Goal: Transaction & Acquisition: Book appointment/travel/reservation

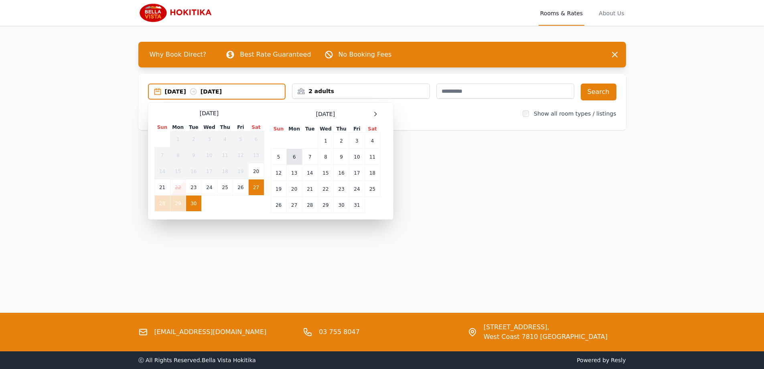
click at [293, 158] on td "6" at bounding box center [294, 157] width 16 height 16
click at [311, 156] on td "7" at bounding box center [310, 157] width 16 height 16
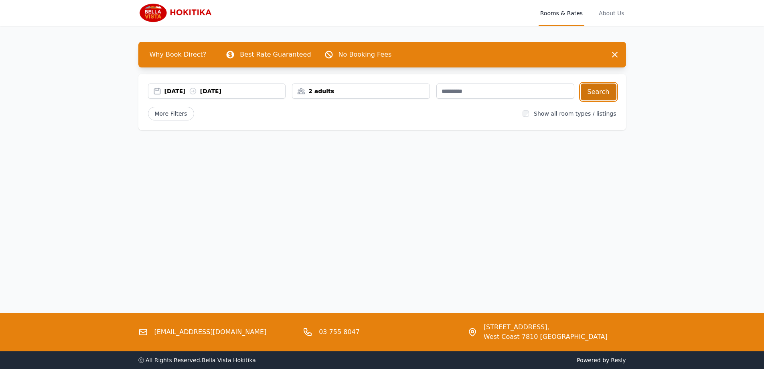
click at [611, 97] on button "Search" at bounding box center [599, 91] width 36 height 17
click at [192, 89] on div "[DATE] [DATE]" at bounding box center [224, 91] width 121 height 8
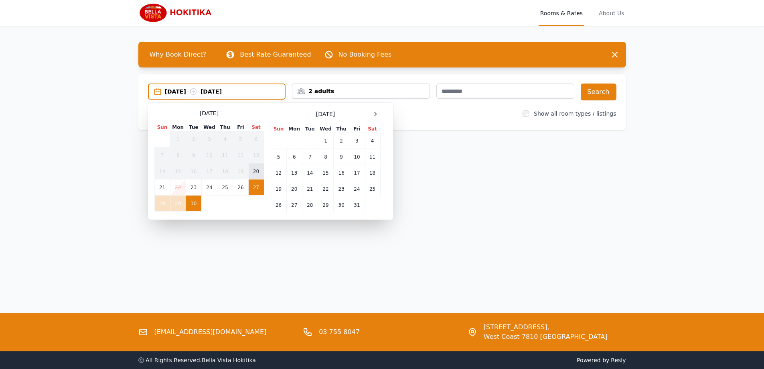
click at [254, 169] on td "20" at bounding box center [256, 171] width 16 height 16
click at [168, 187] on td "21" at bounding box center [162, 187] width 16 height 16
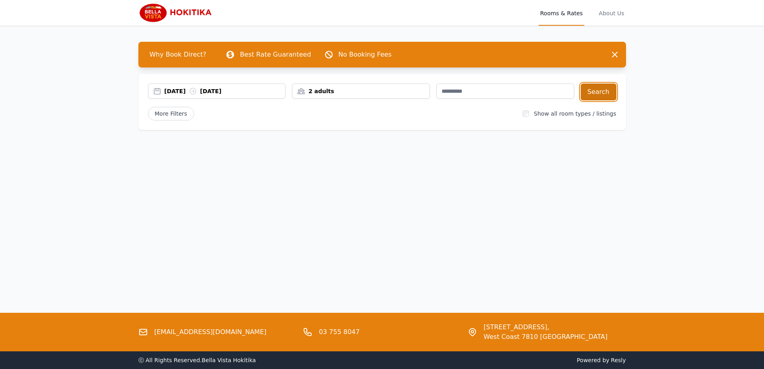
click at [603, 93] on button "Search" at bounding box center [599, 91] width 36 height 17
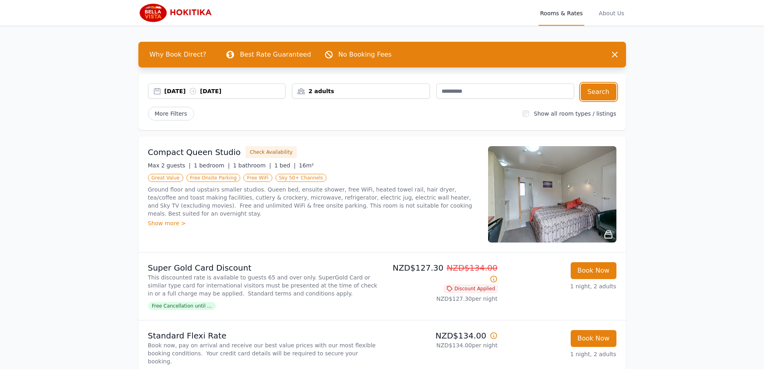
click at [186, 89] on div "20 Sep 2025 21 Sep 2025" at bounding box center [224, 91] width 121 height 8
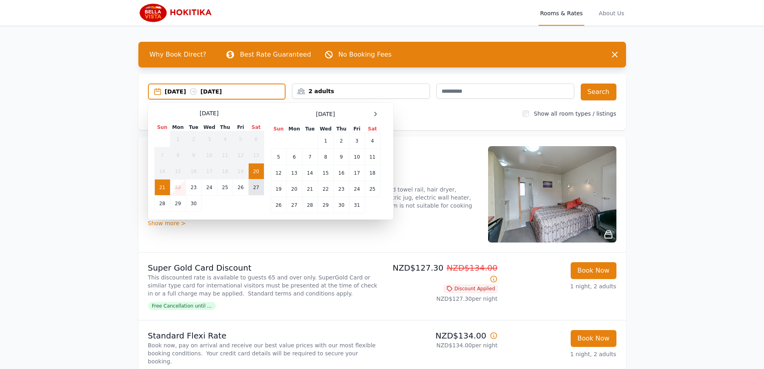
click at [252, 185] on td "27" at bounding box center [256, 187] width 16 height 16
click at [168, 200] on td "28" at bounding box center [162, 203] width 16 height 16
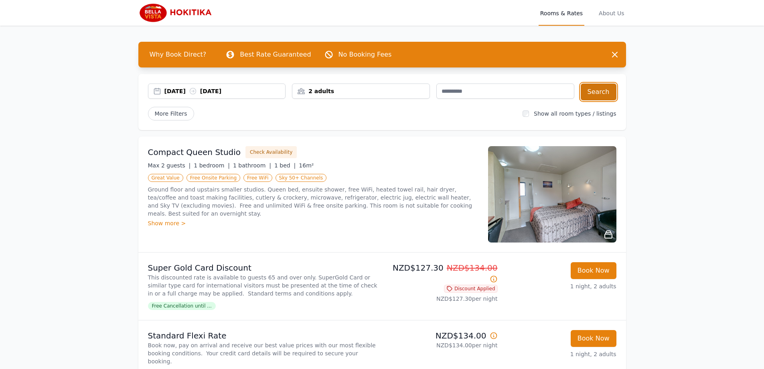
click at [602, 89] on button "Search" at bounding box center [599, 91] width 36 height 17
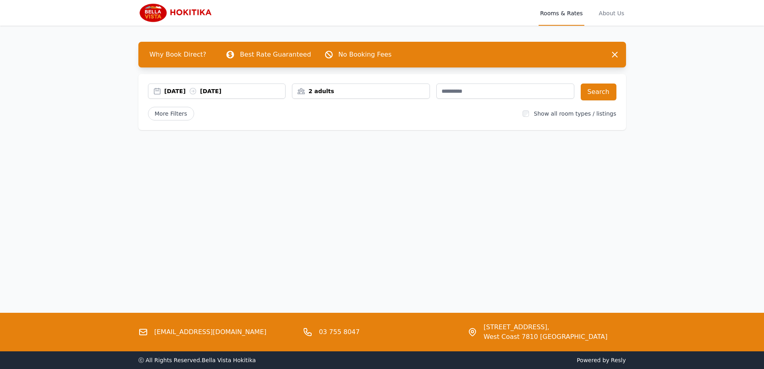
click at [179, 88] on div "[DATE] [DATE]" at bounding box center [224, 91] width 121 height 8
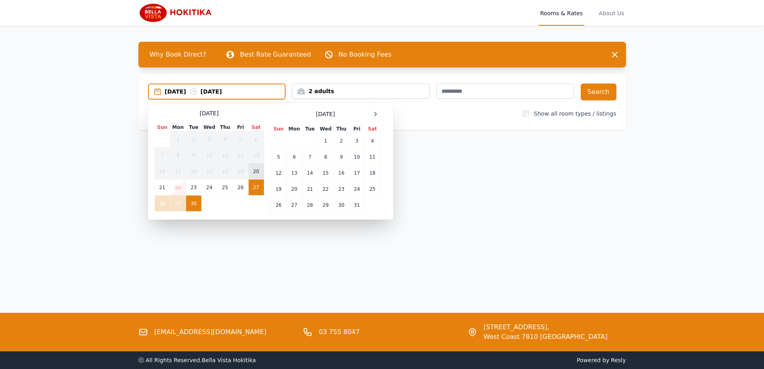
click at [258, 174] on td "20" at bounding box center [256, 171] width 16 height 16
click at [164, 187] on td "21" at bounding box center [162, 187] width 16 height 16
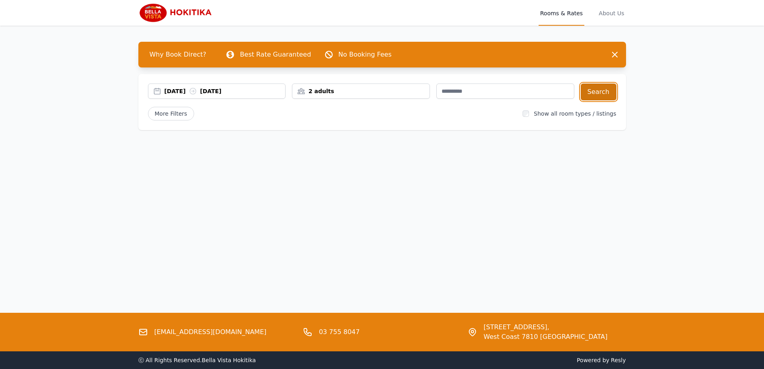
click at [608, 90] on button "Search" at bounding box center [599, 91] width 36 height 17
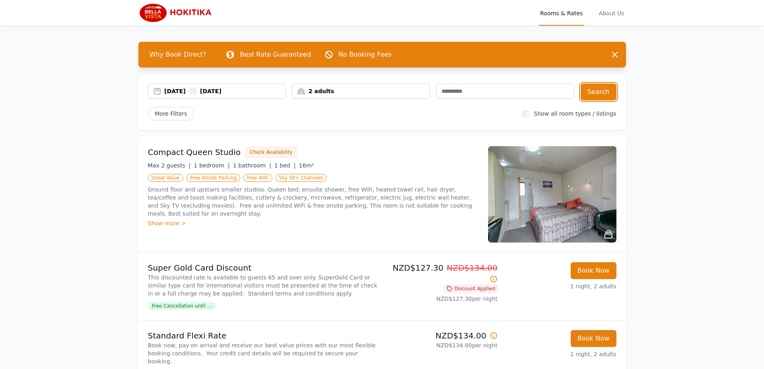
click at [191, 89] on div "20 Sep 2025 21 Sep 2025" at bounding box center [224, 91] width 121 height 8
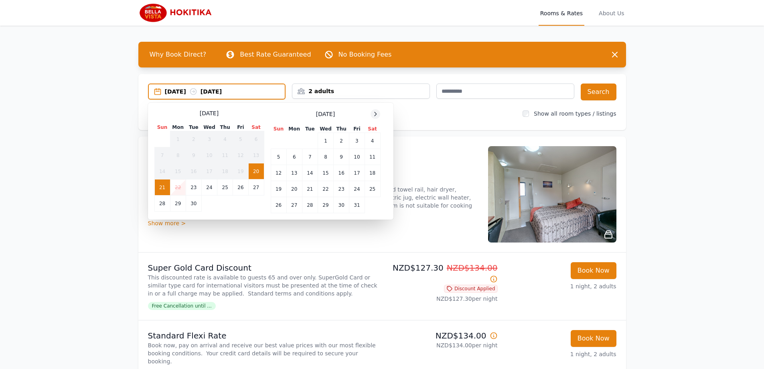
click at [376, 110] on div at bounding box center [376, 114] width 10 height 10
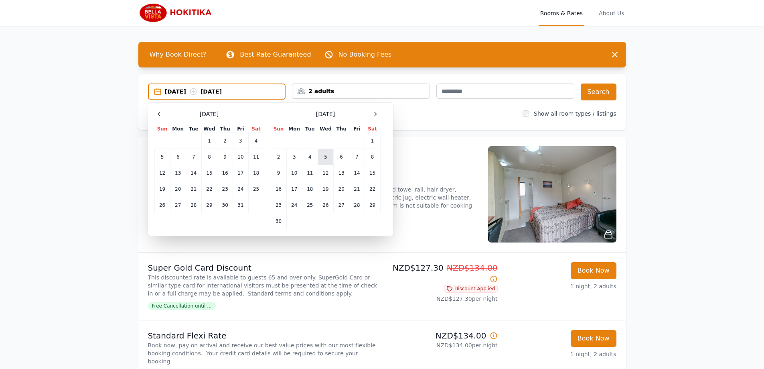
click at [324, 155] on td "5" at bounding box center [326, 157] width 16 height 16
click at [340, 155] on td "6" at bounding box center [342, 157] width 16 height 16
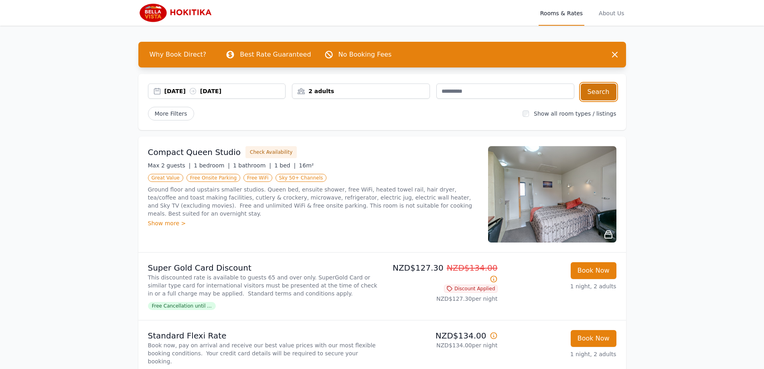
click at [597, 89] on button "Search" at bounding box center [599, 91] width 36 height 17
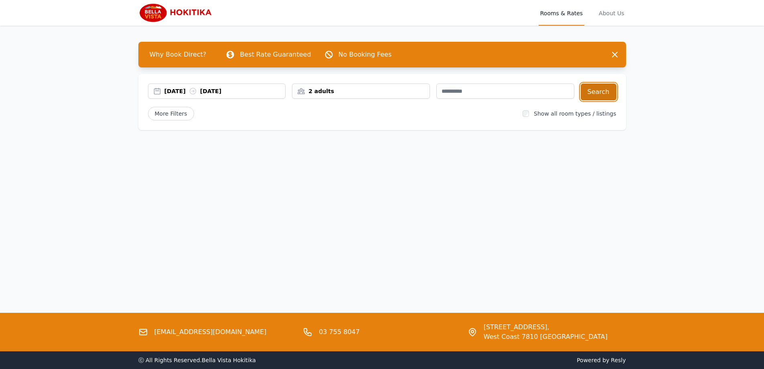
click at [605, 97] on button "Search" at bounding box center [599, 91] width 36 height 17
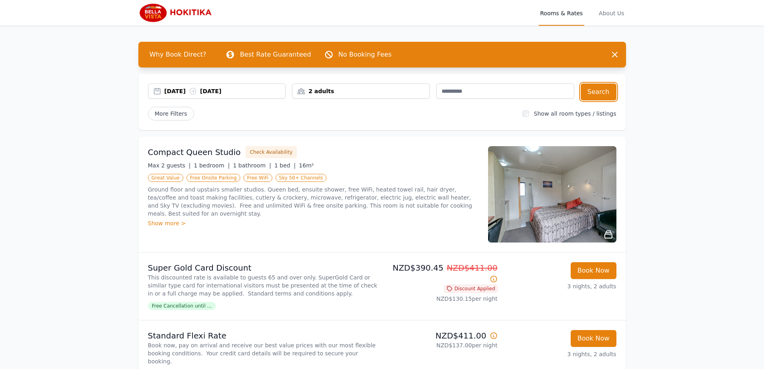
click at [235, 86] on div "[DATE] [DATE]" at bounding box center [217, 90] width 138 height 15
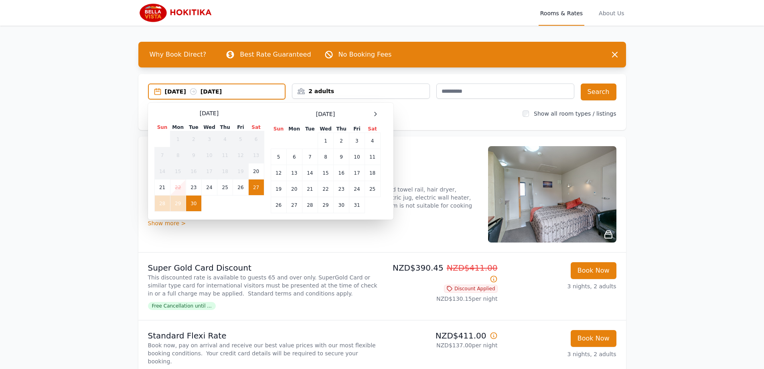
click at [264, 190] on div "September 2025 Sun Mon Tue Wed Thu Fri Sat 1 2 3 4 5 6 7 8 9 10 11 12 13 14 15 …" at bounding box center [270, 161] width 233 height 104
click at [158, 198] on td "28" at bounding box center [162, 203] width 16 height 16
click at [173, 197] on td "29" at bounding box center [178, 203] width 16 height 16
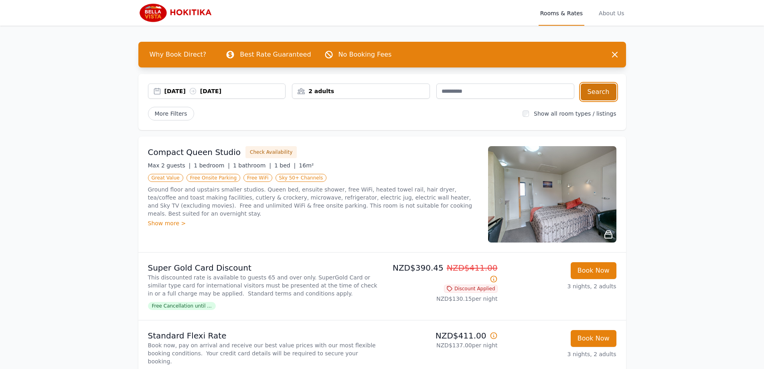
click at [609, 93] on button "Search" at bounding box center [599, 91] width 36 height 17
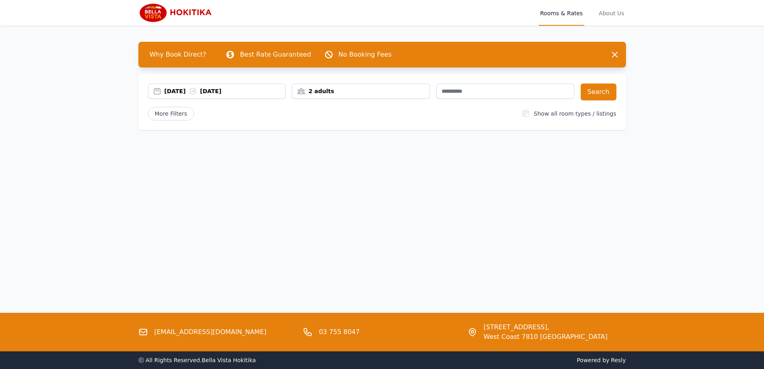
drag, startPoint x: 236, startPoint y: 89, endPoint x: 233, endPoint y: 95, distance: 6.1
click at [235, 90] on div "[DATE] [DATE]" at bounding box center [224, 91] width 121 height 8
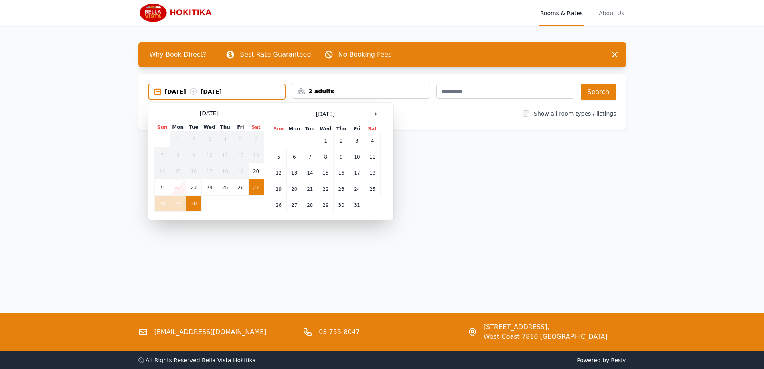
drag, startPoint x: 241, startPoint y: 185, endPoint x: 251, endPoint y: 187, distance: 10.2
click at [242, 186] on td "26" at bounding box center [240, 187] width 15 height 16
click at [253, 187] on td "27" at bounding box center [256, 187] width 16 height 16
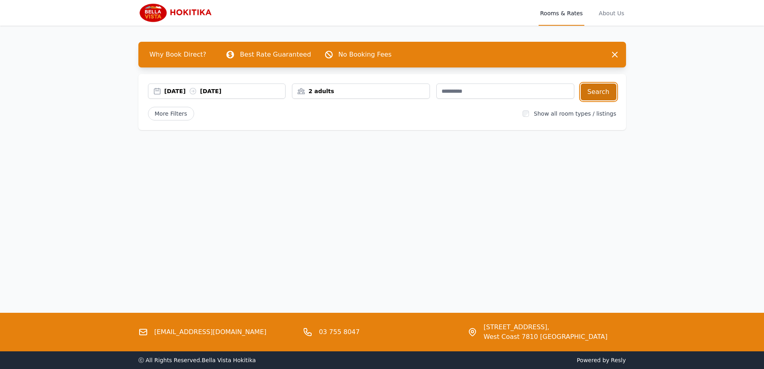
click at [609, 93] on button "Search" at bounding box center [599, 91] width 36 height 17
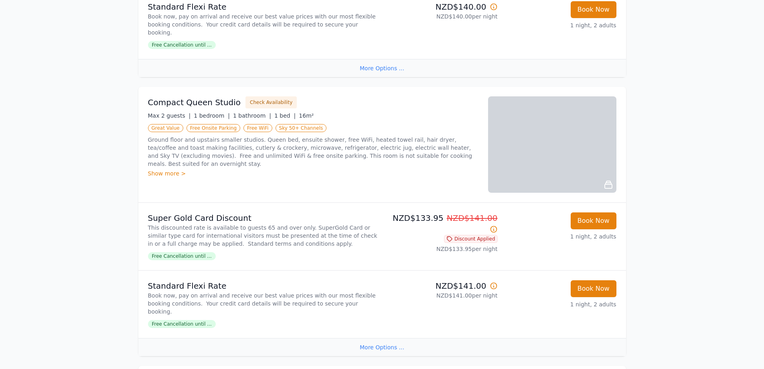
scroll to position [241, 0]
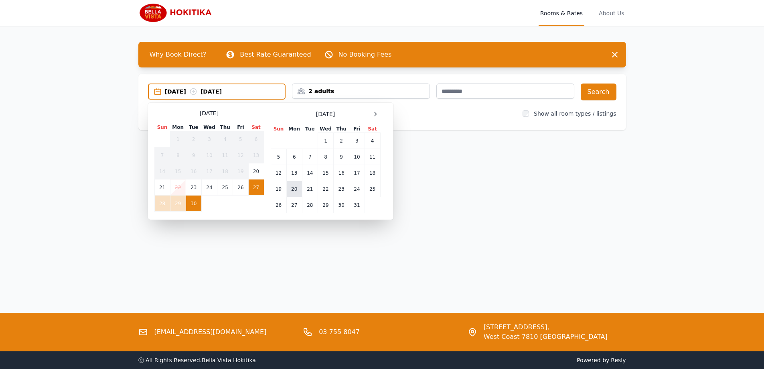
click at [294, 187] on td "20" at bounding box center [294, 189] width 16 height 16
click at [309, 187] on td "21" at bounding box center [310, 189] width 16 height 16
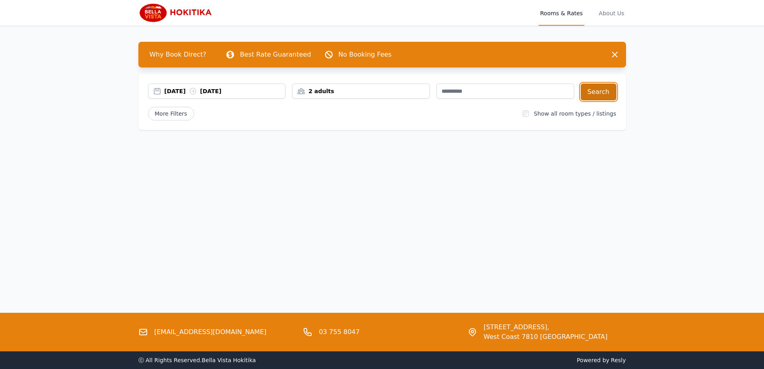
click at [598, 88] on button "Search" at bounding box center [599, 91] width 36 height 17
